Goal: Information Seeking & Learning: Learn about a topic

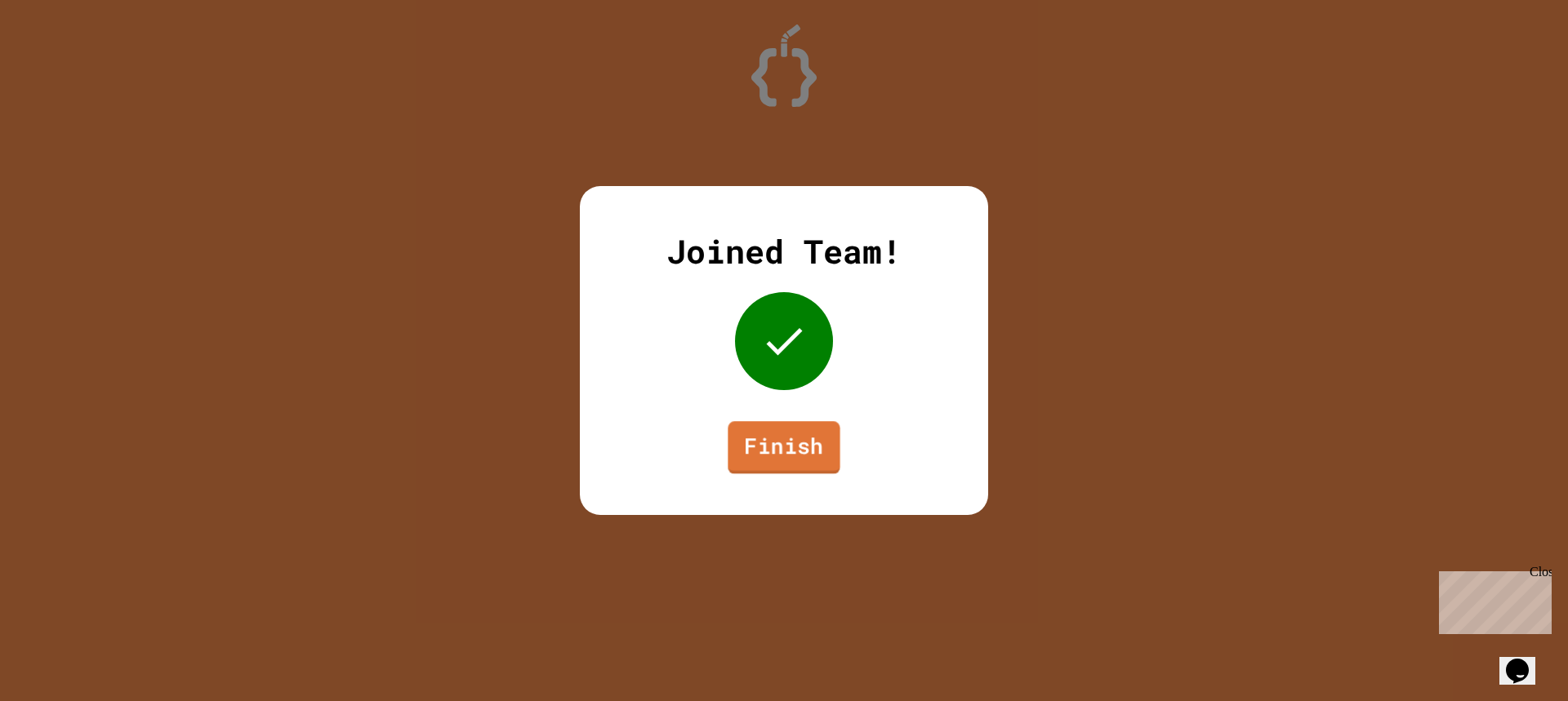
click at [759, 413] on div "Joined Team! Finish" at bounding box center [784, 350] width 408 height 329
click at [774, 436] on link "Finish" at bounding box center [784, 447] width 104 height 54
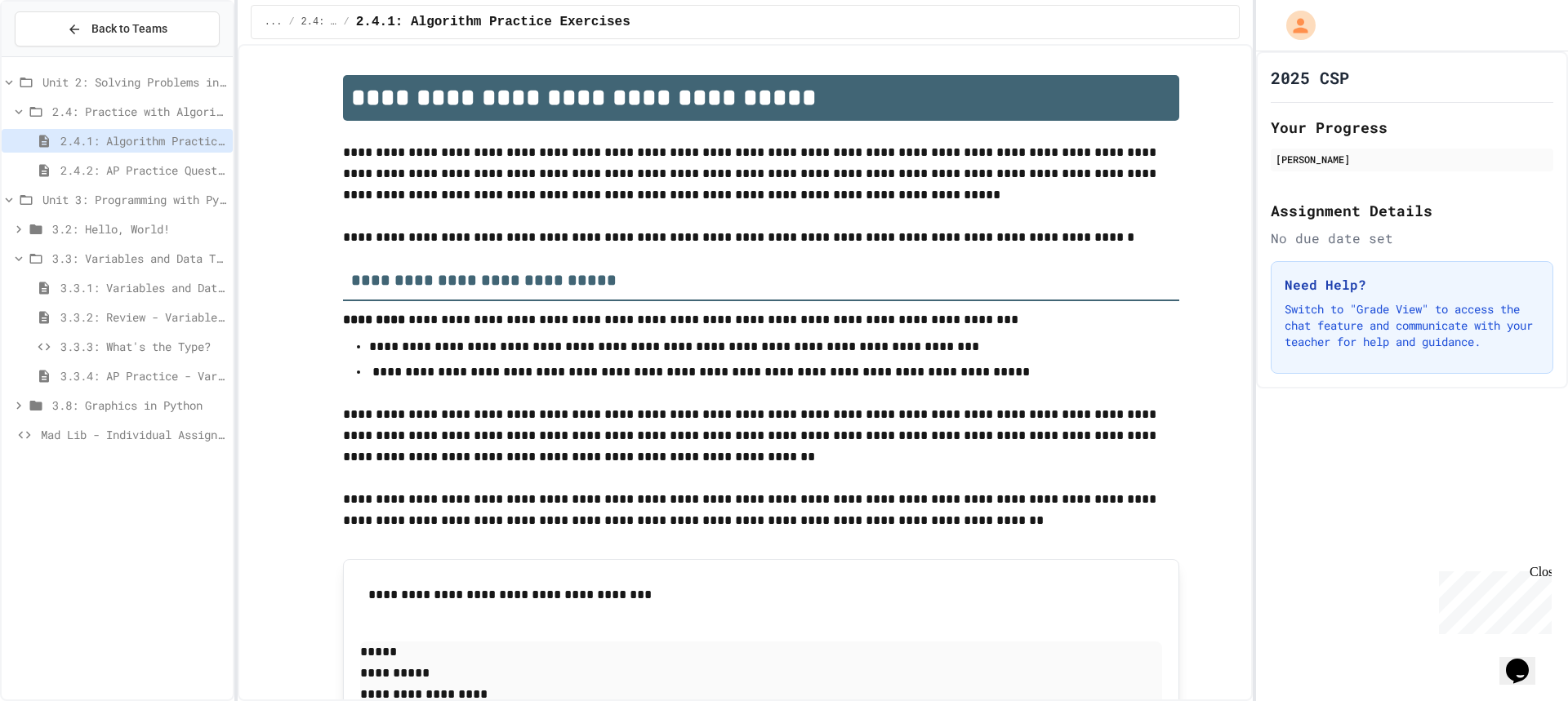
click at [101, 407] on span "3.8: Graphics in Python" at bounding box center [139, 405] width 174 height 17
click at [160, 481] on div "3.8.2: Review - Graphics in Python" at bounding box center [117, 466] width 231 height 29
click at [161, 483] on div "3.8.3: Blue and Red" at bounding box center [117, 494] width 231 height 23
